Goal: Task Accomplishment & Management: Manage account settings

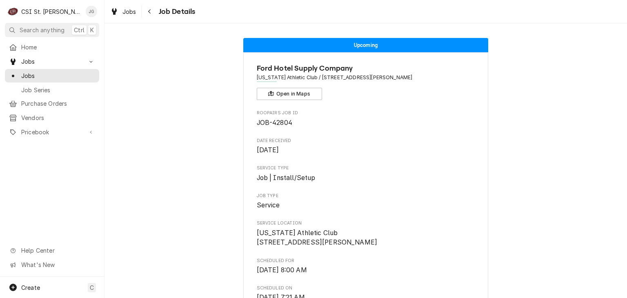
scroll to position [18, 0]
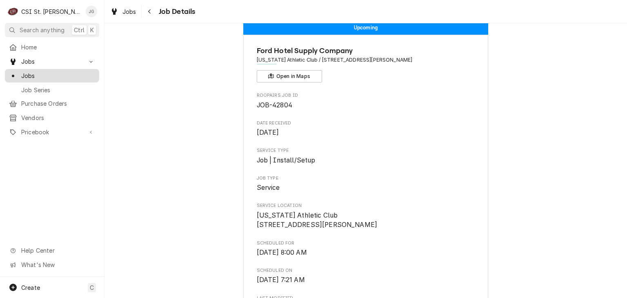
click at [33, 76] on span "Jobs" at bounding box center [58, 75] width 74 height 9
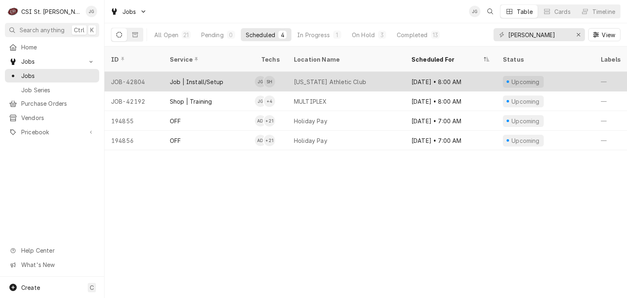
click at [369, 72] on div "[US_STATE] Athletic Club" at bounding box center [346, 82] width 118 height 20
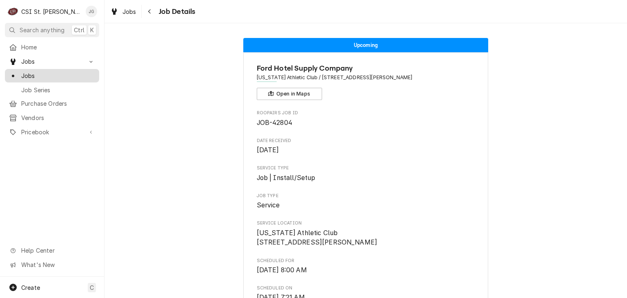
click at [48, 72] on span "Jobs" at bounding box center [58, 75] width 74 height 9
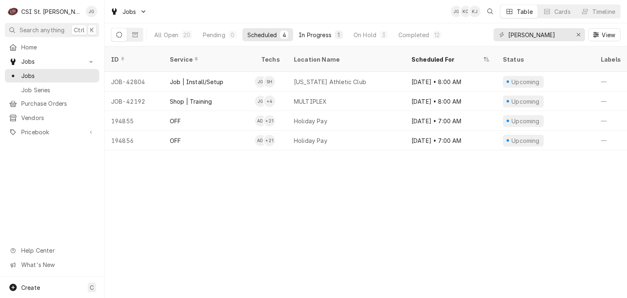
click at [319, 35] on div "In Progress" at bounding box center [315, 35] width 33 height 9
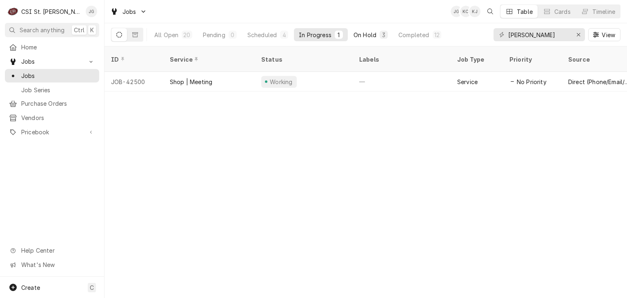
click at [363, 35] on div "On Hold" at bounding box center [365, 35] width 23 height 9
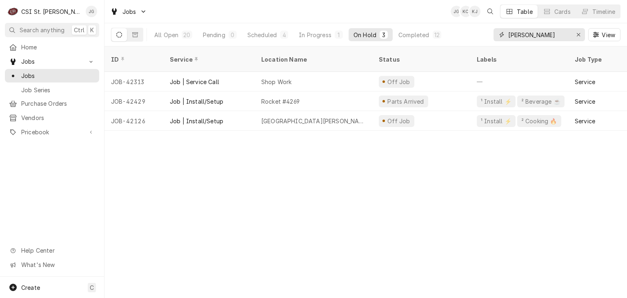
drag, startPoint x: 545, startPoint y: 36, endPoint x: 506, endPoint y: 38, distance: 38.8
click at [506, 38] on div "george" at bounding box center [539, 34] width 91 height 13
type input "i"
type input "m"
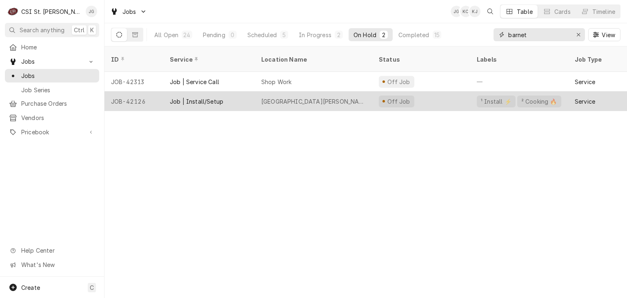
type input "barnet"
click at [281, 97] on div "St Francis Borgia Regional High School" at bounding box center [313, 101] width 105 height 9
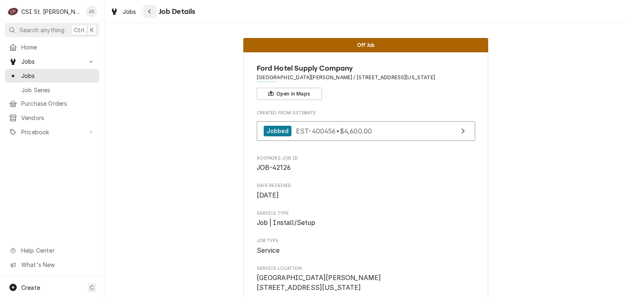
click at [152, 17] on button "Navigate back" at bounding box center [149, 11] width 13 height 13
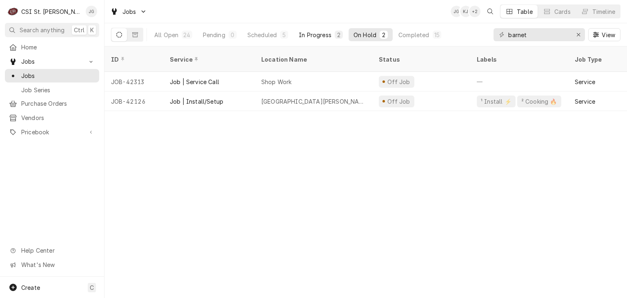
click at [333, 38] on button "In Progress 2" at bounding box center [321, 34] width 54 height 13
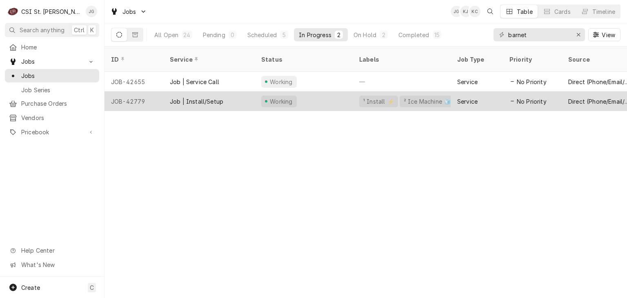
click at [195, 97] on div "Job | Install/Setup" at bounding box center [196, 101] width 53 height 9
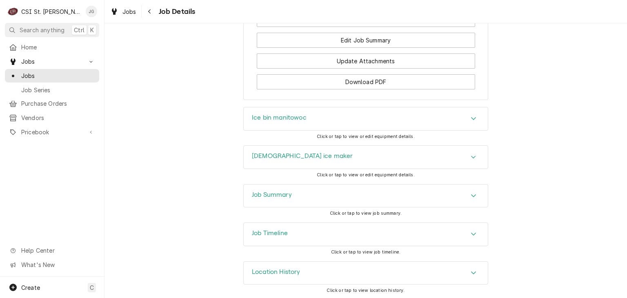
scroll to position [1199, 0]
click at [379, 198] on div "Job Summary" at bounding box center [366, 194] width 244 height 23
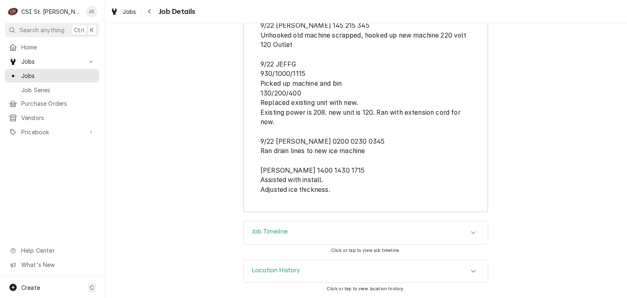
scroll to position [2094, 0]
click at [362, 234] on div "Job Timeline" at bounding box center [366, 232] width 244 height 23
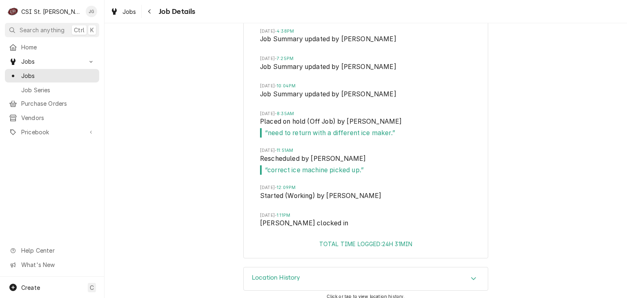
scroll to position [2546, 0]
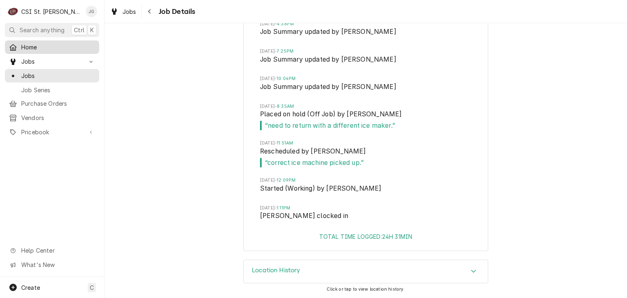
click at [36, 48] on span "Home" at bounding box center [58, 47] width 74 height 9
